Goal: Task Accomplishment & Management: Manage account settings

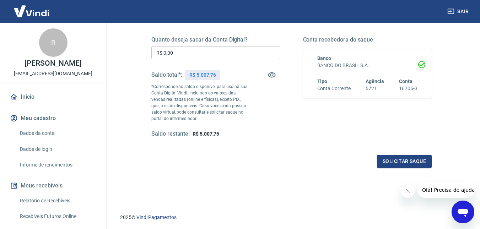
click at [52, 46] on div "R" at bounding box center [53, 42] width 28 height 28
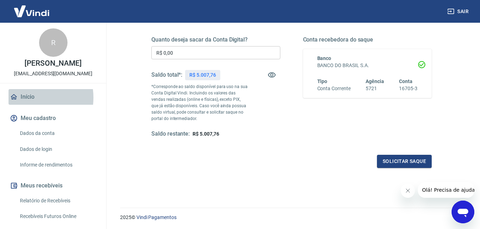
click at [28, 98] on link "Início" at bounding box center [53, 97] width 89 height 16
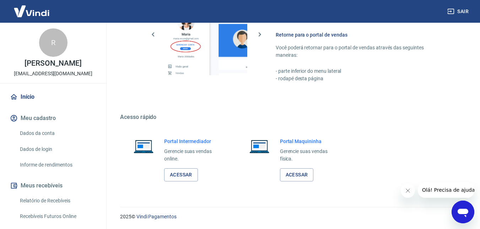
scroll to position [353, 0]
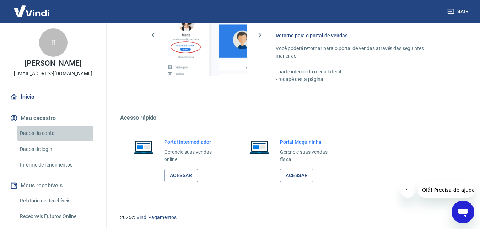
click at [46, 133] on link "Dados da conta" at bounding box center [57, 133] width 81 height 15
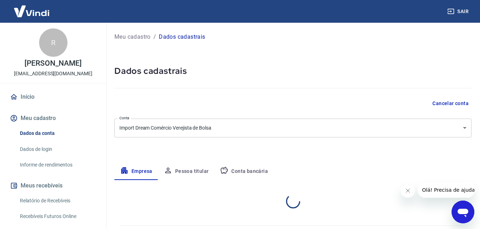
select select "RJ"
select select "business"
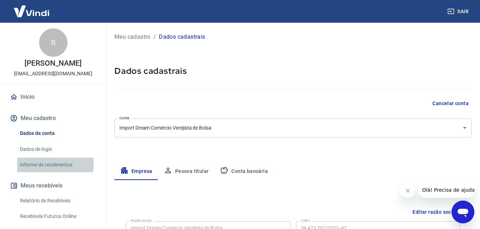
click at [55, 164] on link "Informe de rendimentos" at bounding box center [57, 165] width 81 height 15
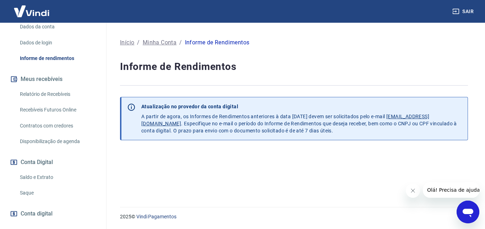
scroll to position [142, 0]
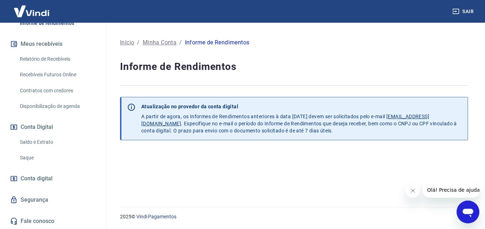
click at [44, 199] on link "Segurança" at bounding box center [53, 200] width 89 height 16
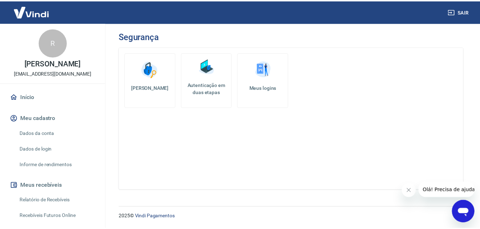
scroll to position [36, 0]
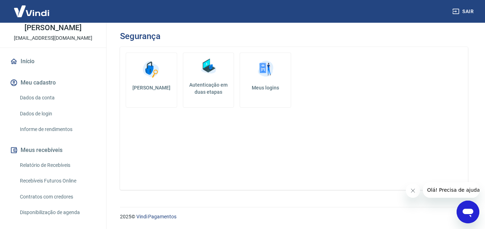
click at [41, 82] on button "Meu cadastro" at bounding box center [53, 83] width 89 height 16
click at [48, 113] on link "Dados de login" at bounding box center [57, 114] width 81 height 15
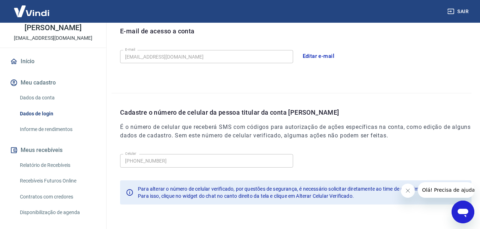
scroll to position [190, 0]
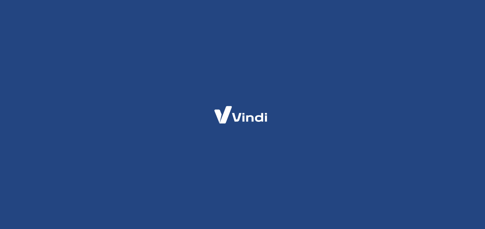
click at [254, 113] on img at bounding box center [240, 115] width 69 height 33
